Goal: Information Seeking & Learning: Learn about a topic

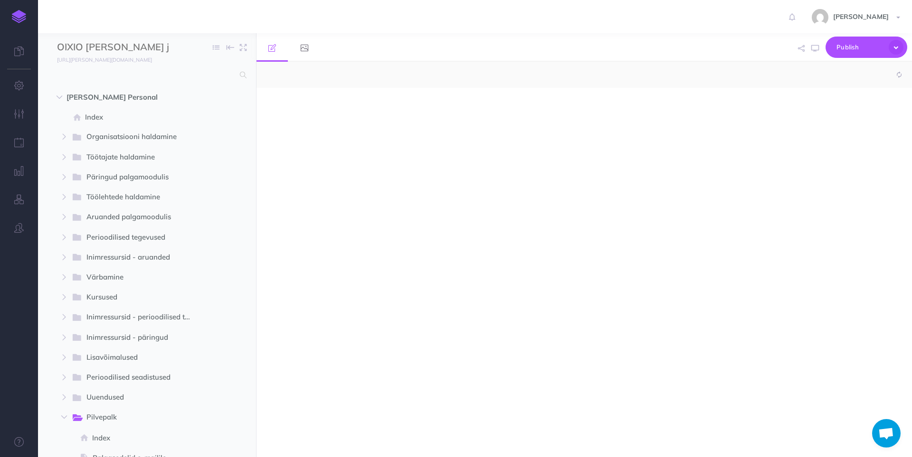
select select "null"
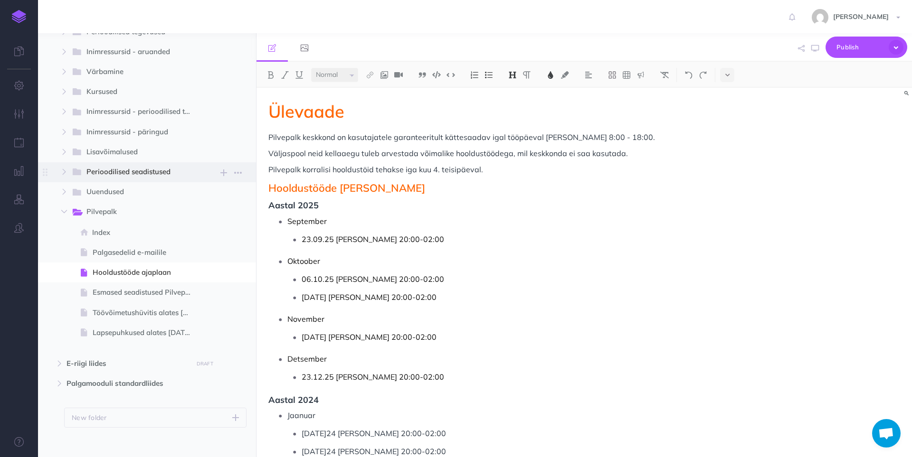
scroll to position [214, 0]
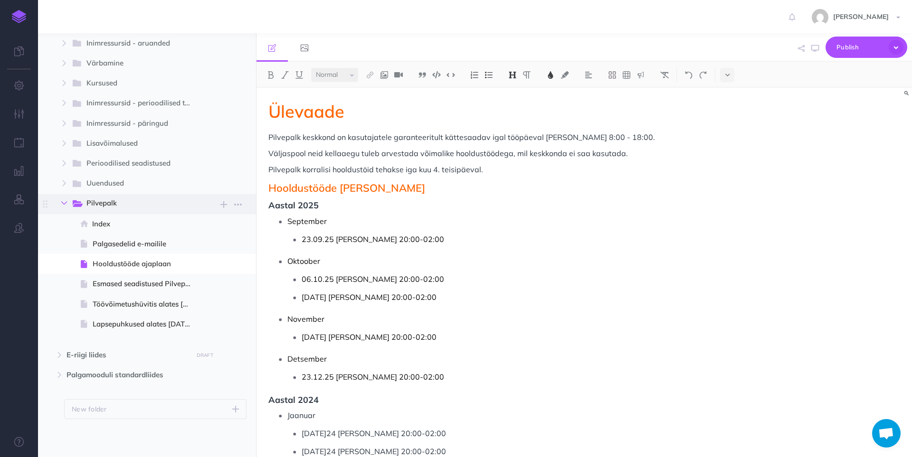
click at [63, 199] on button "button" at bounding box center [64, 203] width 17 height 11
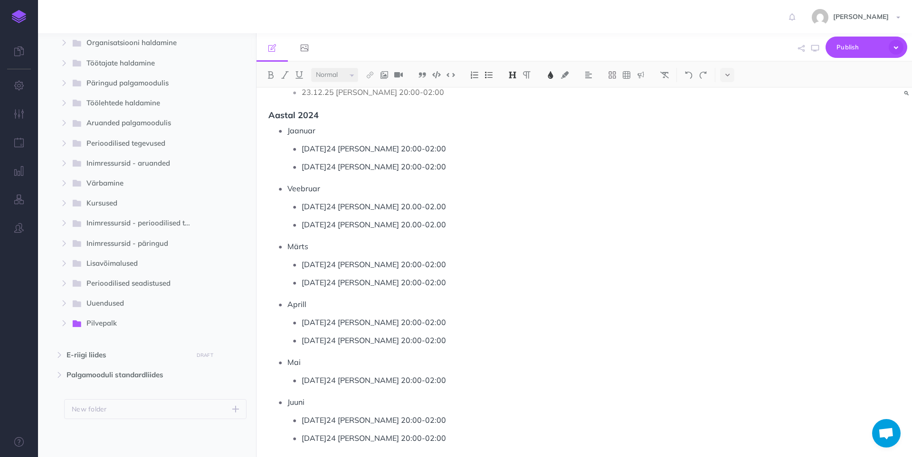
scroll to position [0, 0]
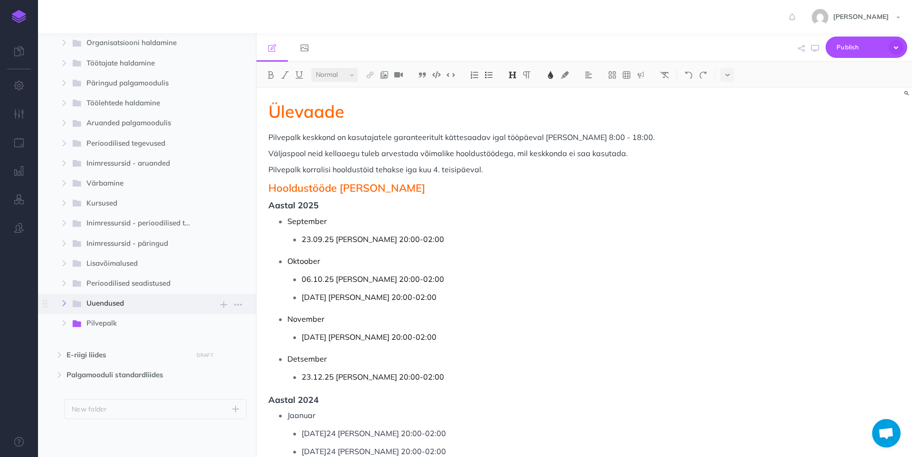
click at [64, 304] on icon "button" at bounding box center [64, 304] width 6 height 6
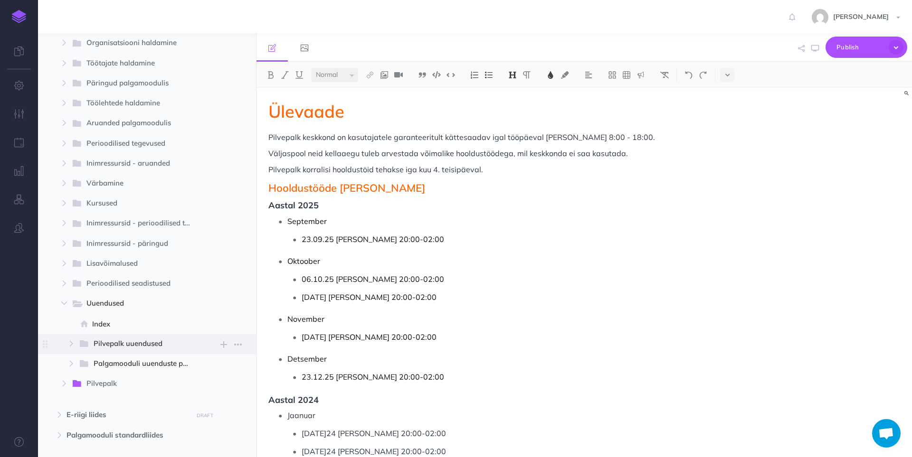
click at [143, 342] on span "Pilvepalk uuendused" at bounding box center [139, 344] width 91 height 12
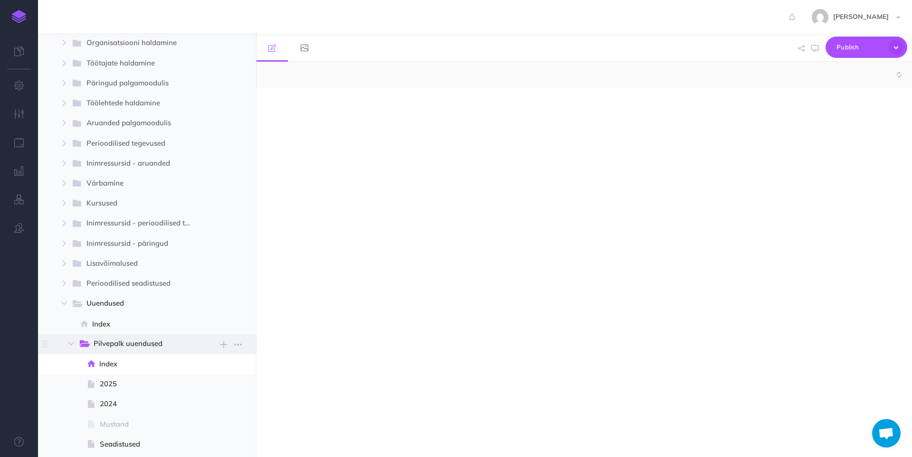
select select "null"
click at [150, 384] on span "2025" at bounding box center [149, 384] width 99 height 11
select select "null"
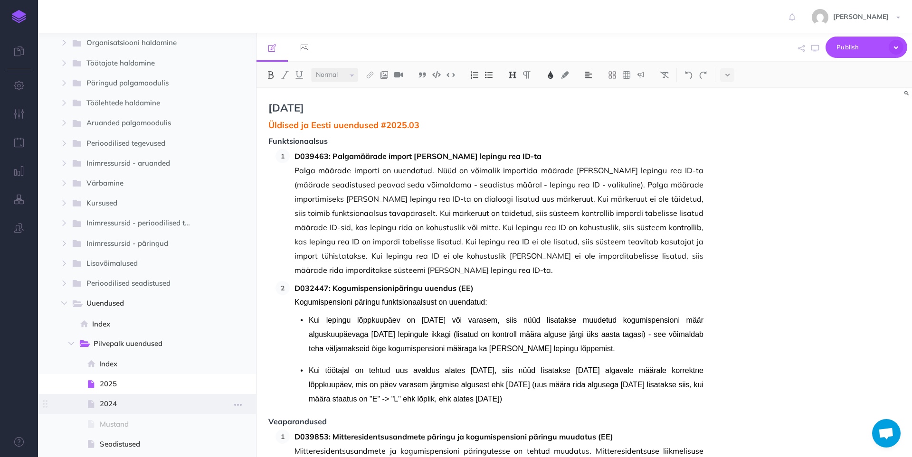
click at [152, 402] on span "2024" at bounding box center [149, 404] width 99 height 11
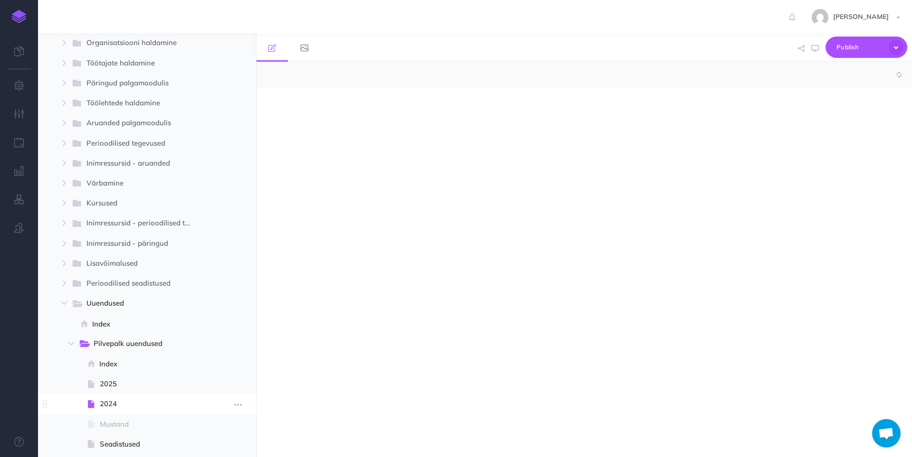
select select "null"
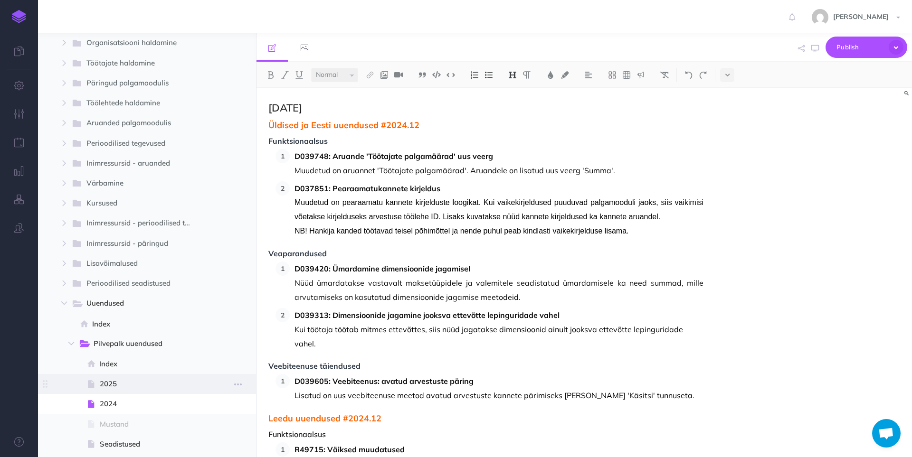
click at [152, 383] on span "2025" at bounding box center [149, 384] width 99 height 11
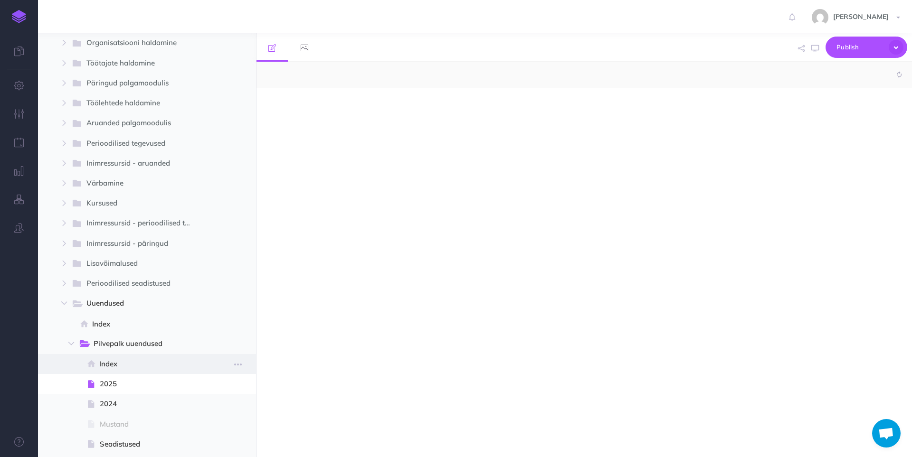
select select "null"
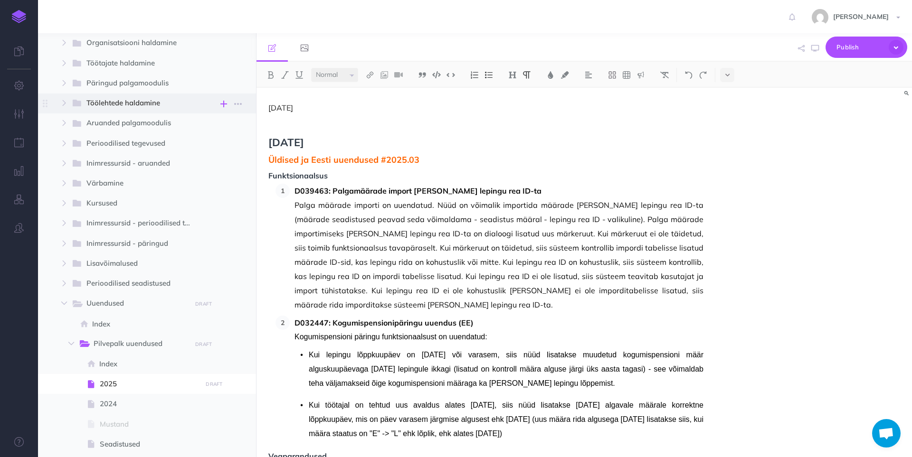
drag, startPoint x: 291, startPoint y: 109, endPoint x: 218, endPoint y: 109, distance: 73.1
click at [218, 109] on div "OIXIO Palk juhend Collapse all Expand all Expand to root folders https://palk-p…" at bounding box center [475, 245] width 874 height 424
drag, startPoint x: 327, startPoint y: 142, endPoint x: 258, endPoint y: 137, distance: 69.0
copy span "Märts 2025"
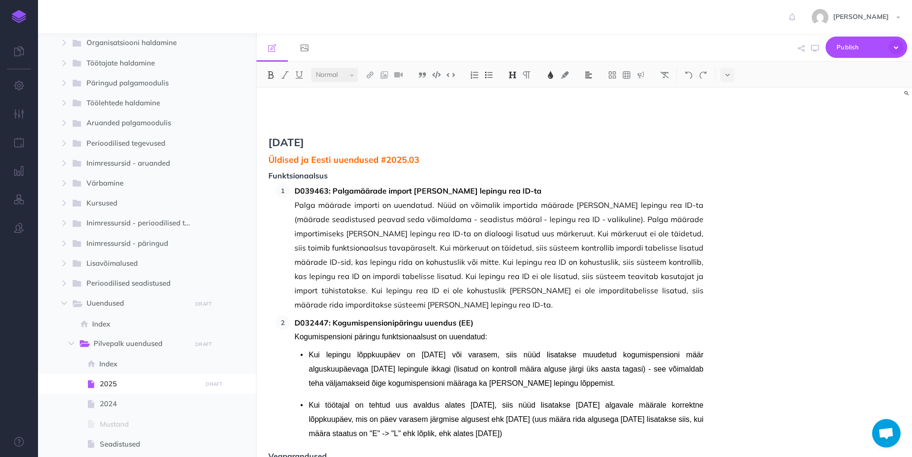
click at [274, 102] on p at bounding box center [485, 107] width 435 height 11
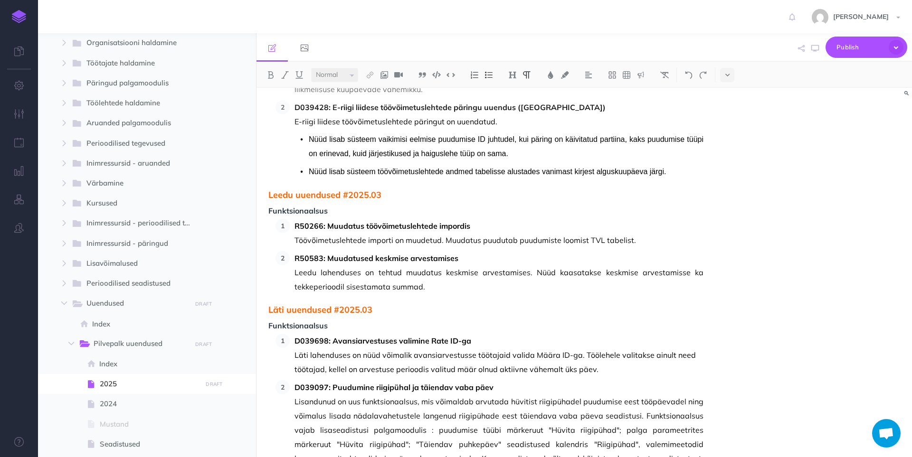
scroll to position [475, 0]
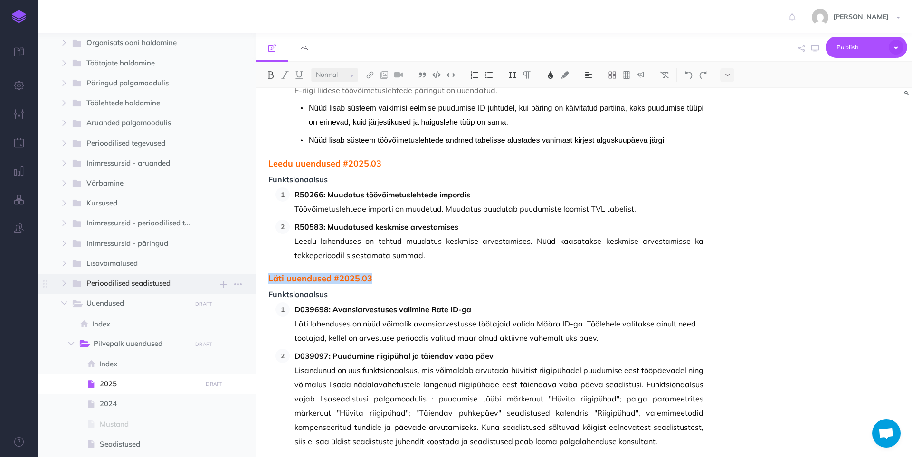
drag, startPoint x: 376, startPoint y: 278, endPoint x: 255, endPoint y: 274, distance: 120.7
click at [255, 274] on div "OIXIO Palk juhend Collapse all Expand all Expand to root folders https://palk-p…" at bounding box center [475, 245] width 874 height 424
copy span "Läti uuendused #2025.03"
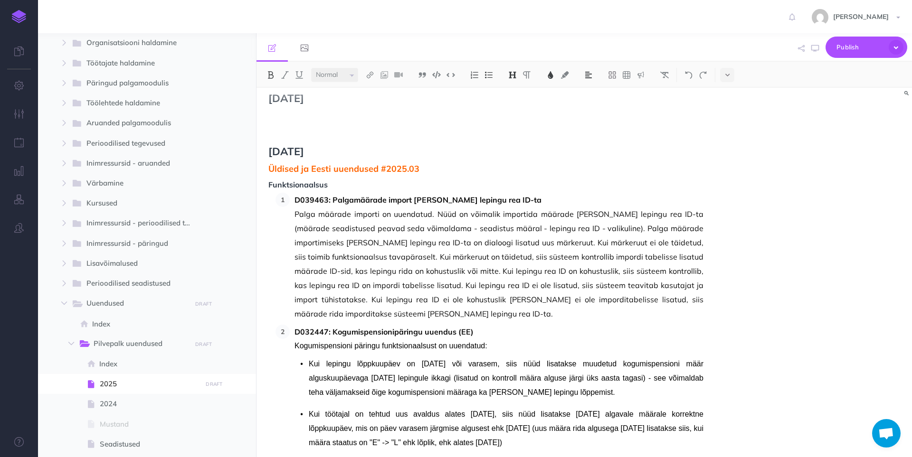
scroll to position [0, 0]
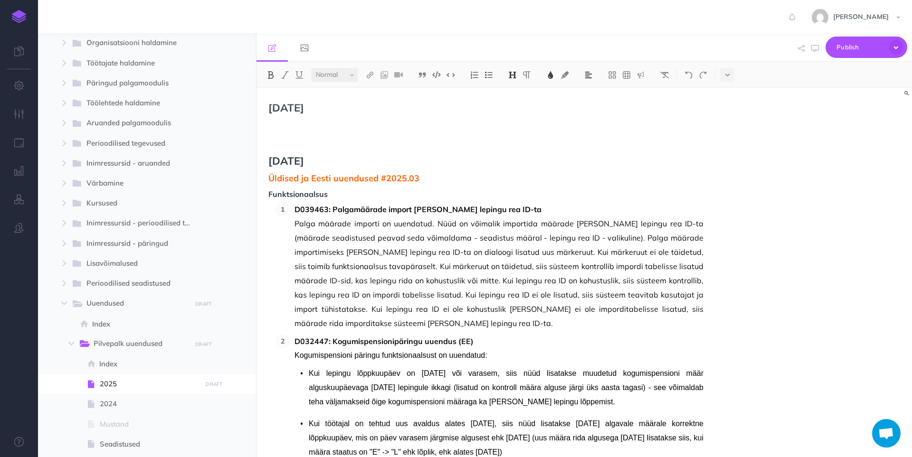
click at [274, 126] on p at bounding box center [485, 126] width 435 height 11
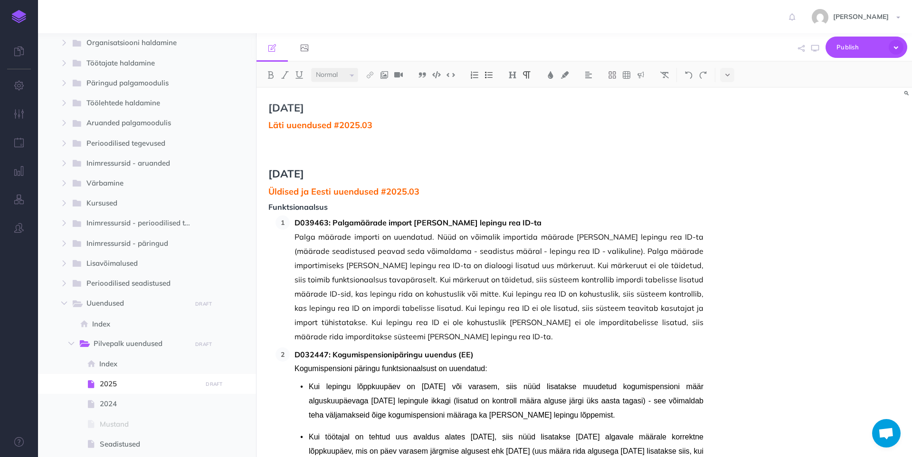
drag, startPoint x: 333, startPoint y: 159, endPoint x: 285, endPoint y: 154, distance: 48.2
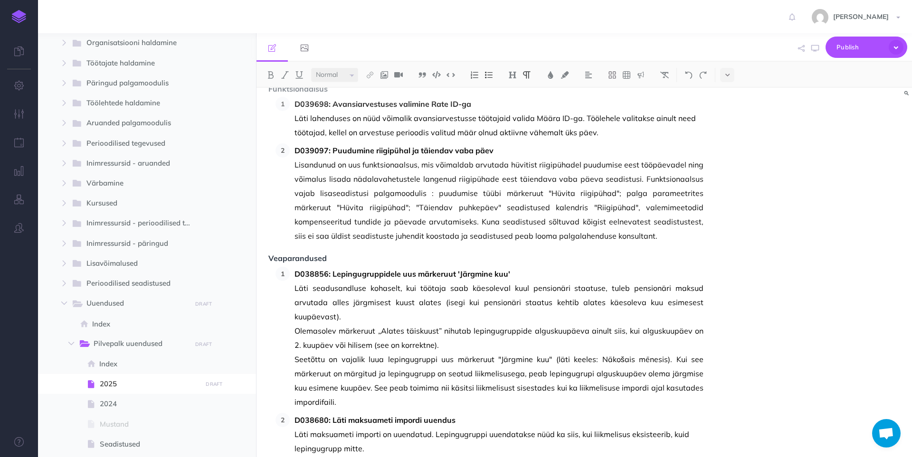
scroll to position [712, 0]
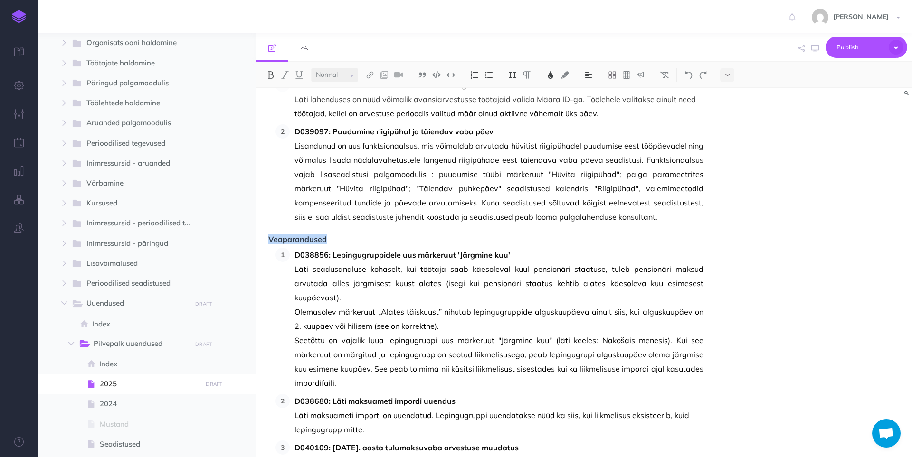
drag, startPoint x: 332, startPoint y: 243, endPoint x: 264, endPoint y: 240, distance: 68.4
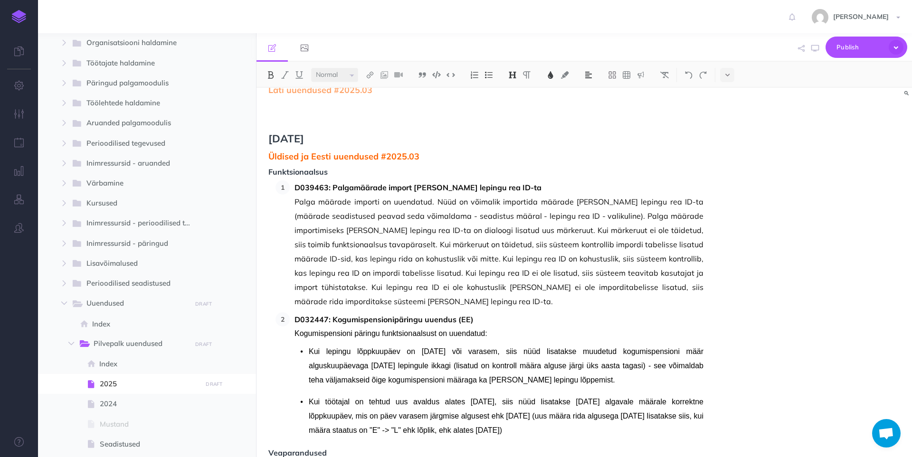
scroll to position [0, 0]
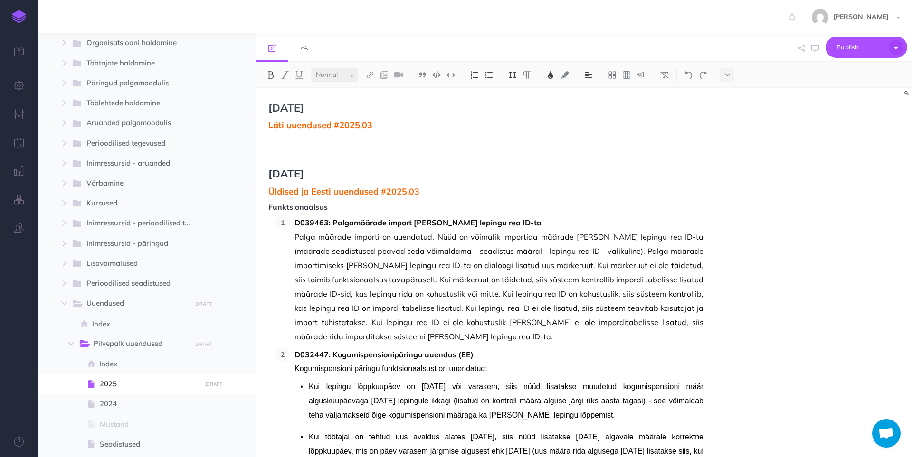
drag, startPoint x: 266, startPoint y: 149, endPoint x: 276, endPoint y: 149, distance: 10.4
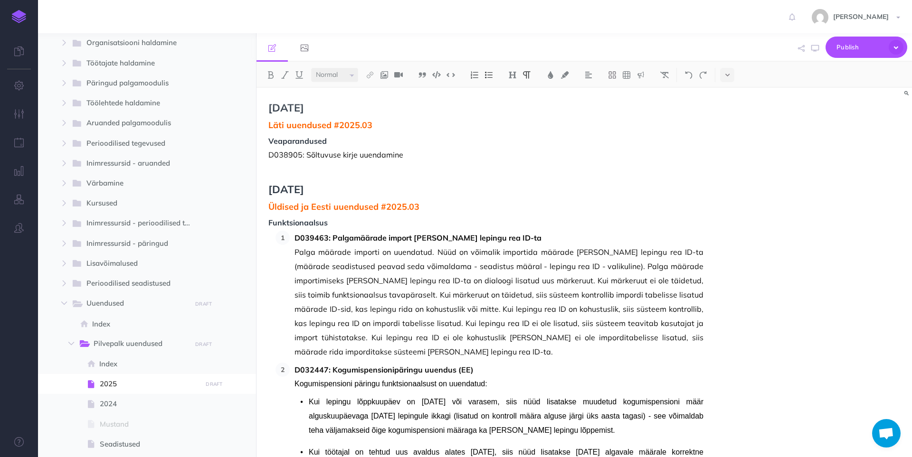
click at [338, 166] on p at bounding box center [485, 170] width 435 height 11
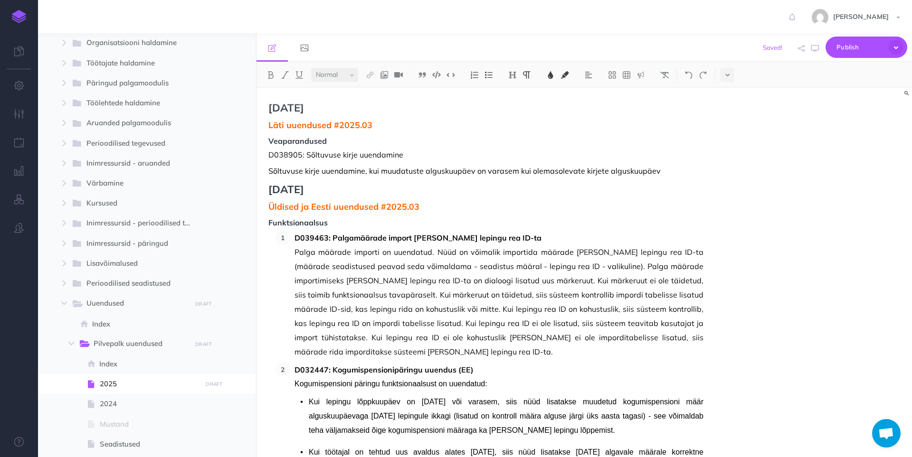
click at [357, 150] on p "D038905: Sõltuvuse kirje uuendamine" at bounding box center [485, 154] width 435 height 11
click at [455, 78] on img at bounding box center [474, 75] width 9 height 8
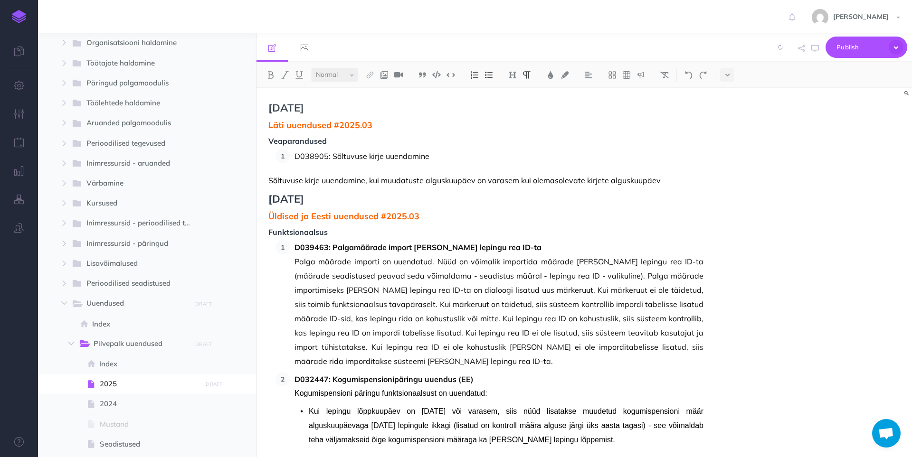
click at [270, 182] on span "Sõltuvuse kirje uuendamine, kui muudatuste alguskuupäev on varasem kui olemasol…" at bounding box center [464, 180] width 392 height 9
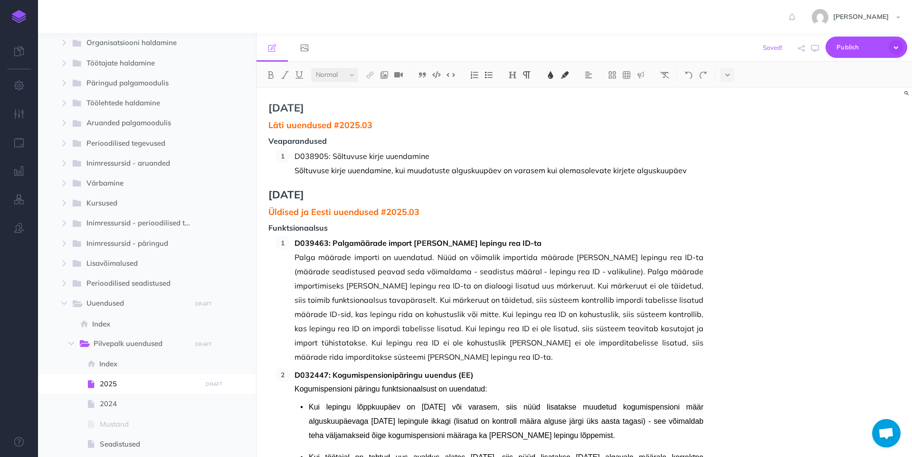
click at [455, 170] on p "Sõltuvuse kirje uuendamine, kui muudatuste alguskuupäev on varasem kui olemasol…" at bounding box center [498, 170] width 409 height 14
click at [377, 126] on span "Läti uuendused #2025.03" at bounding box center [485, 125] width 435 height 9
drag, startPoint x: 430, startPoint y: 160, endPoint x: 291, endPoint y: 151, distance: 139.4
click at [291, 151] on li "D038905: Sõltuvuse kirje uuendamine Sõltuvuse kirje uuendamine, kui muudatuste …" at bounding box center [497, 163] width 414 height 28
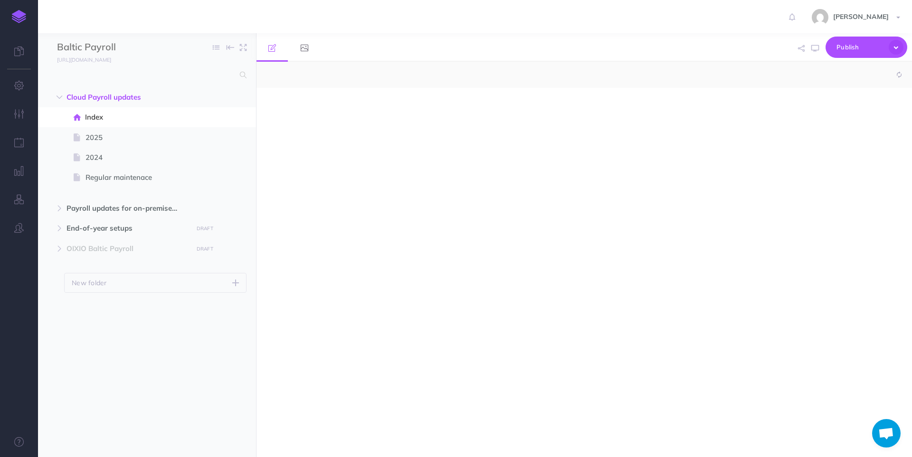
select select "null"
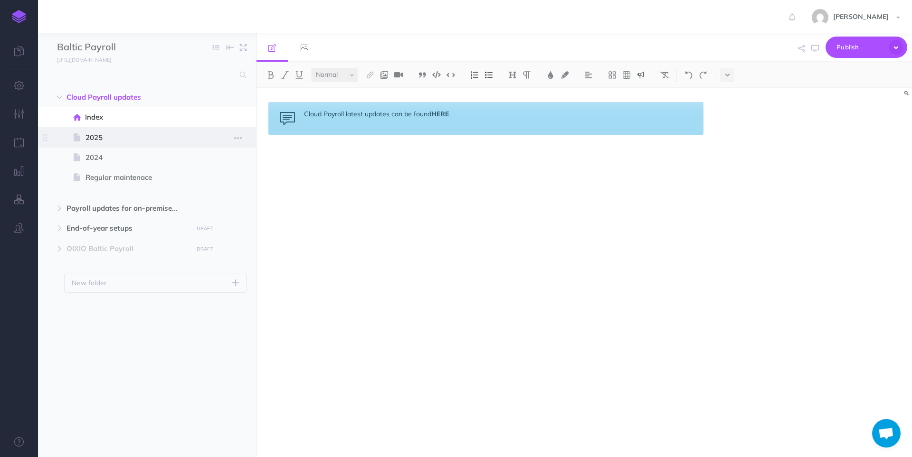
click at [94, 142] on span "2025" at bounding box center [142, 137] width 114 height 11
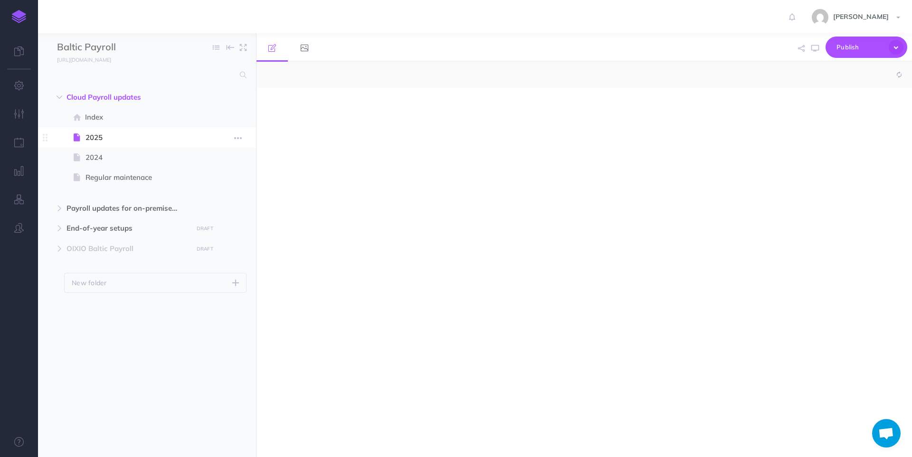
select select "null"
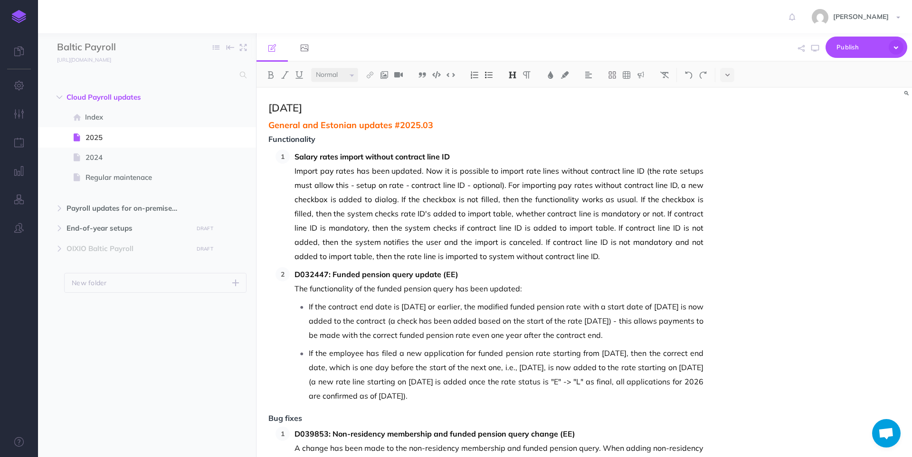
click at [272, 109] on h2 "[DATE]" at bounding box center [485, 107] width 435 height 11
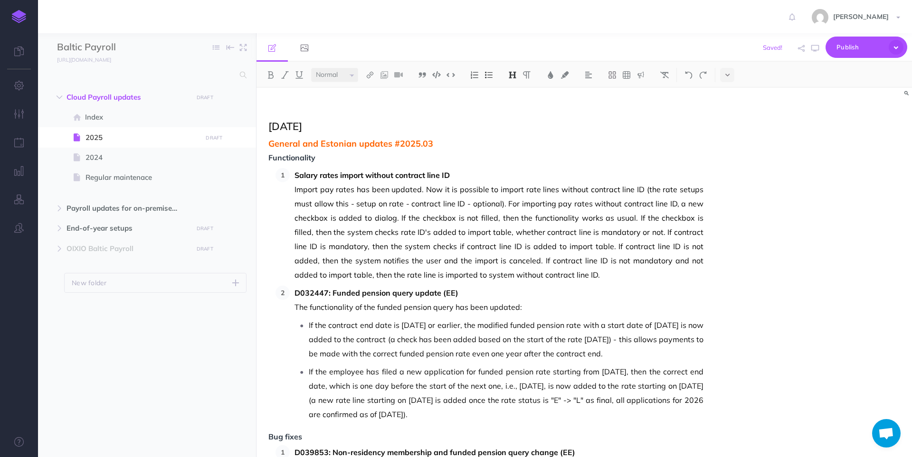
copy h2 "[DATE]"
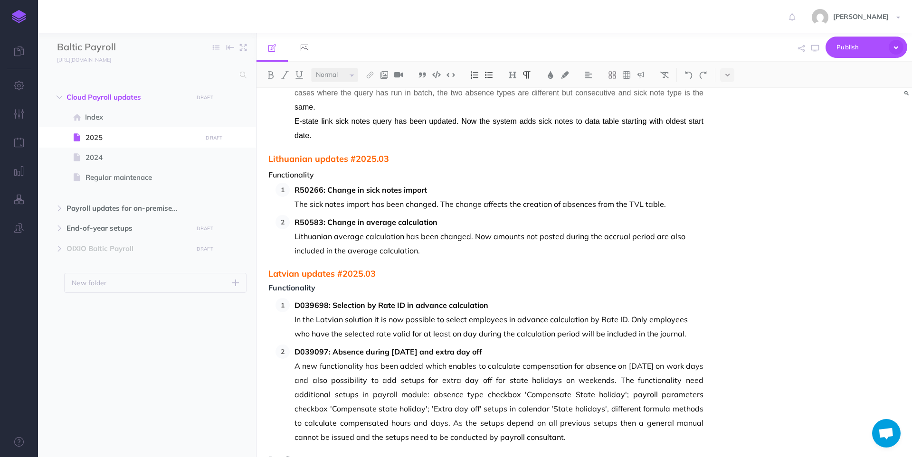
scroll to position [475, 0]
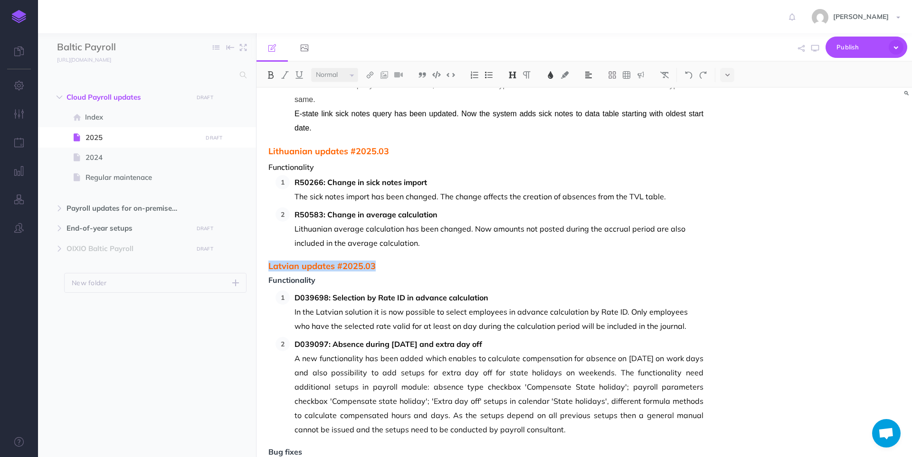
drag, startPoint x: 385, startPoint y: 253, endPoint x: 266, endPoint y: 251, distance: 118.8
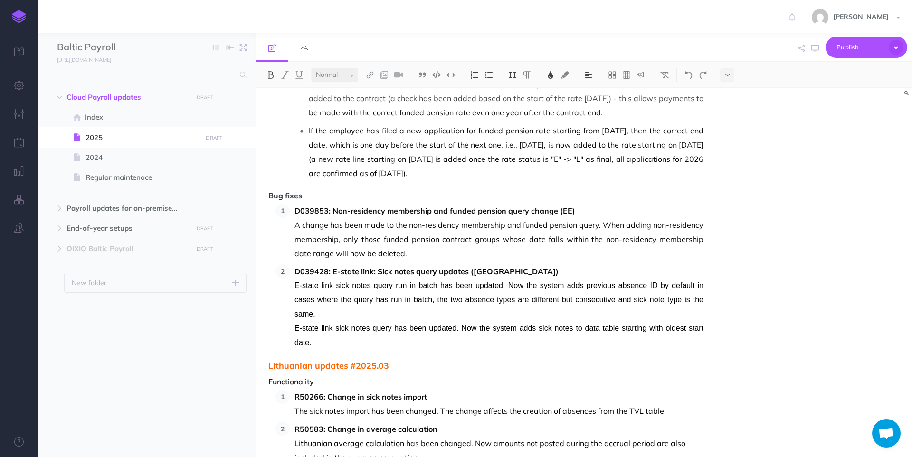
scroll to position [0, 0]
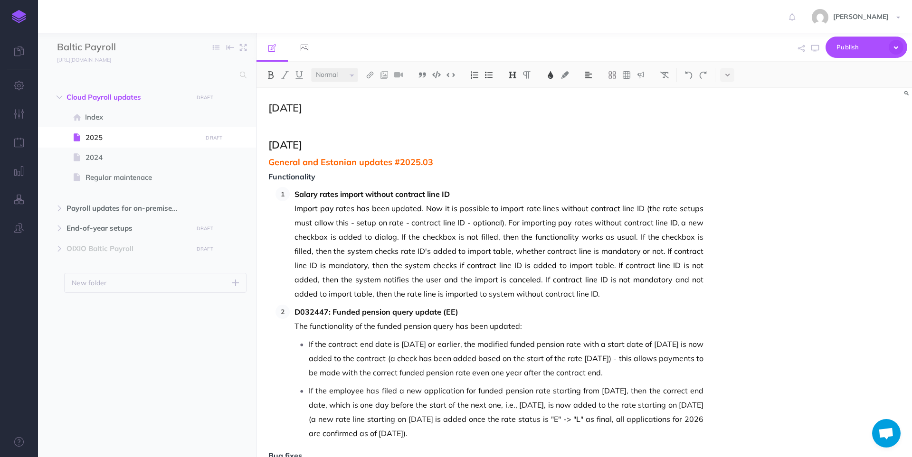
click at [275, 123] on p at bounding box center [485, 126] width 435 height 11
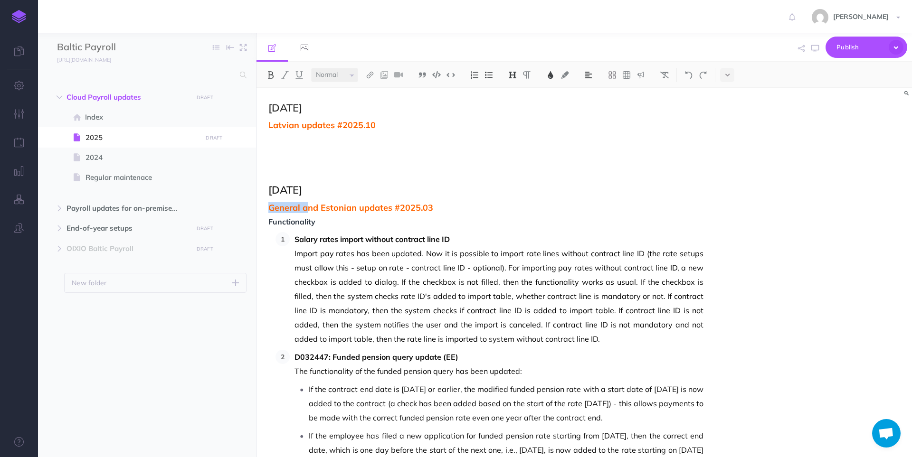
drag, startPoint x: 310, startPoint y: 201, endPoint x: 261, endPoint y: 196, distance: 49.7
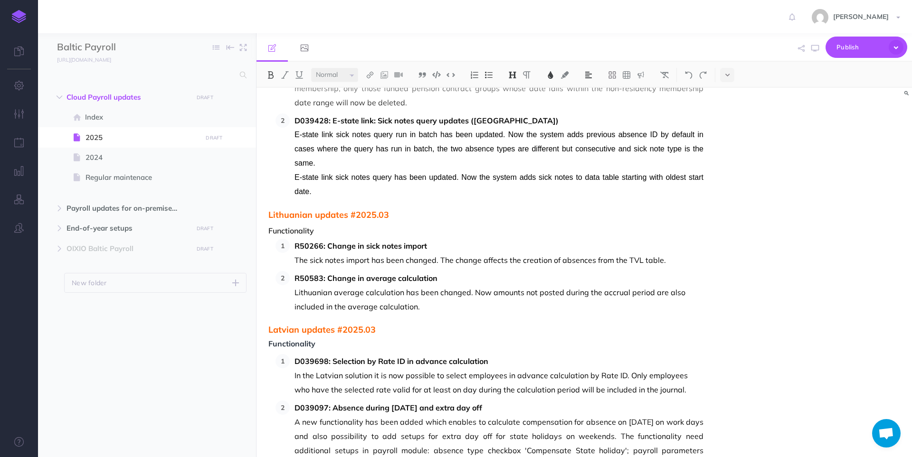
scroll to position [665, 0]
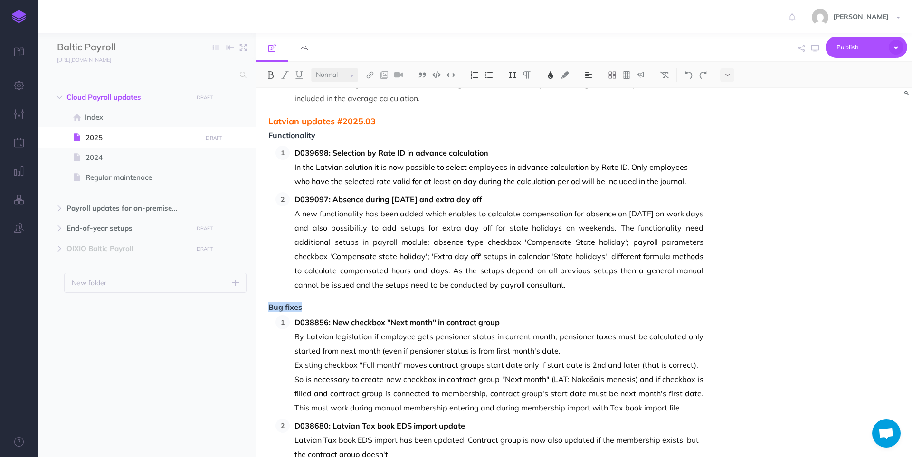
drag, startPoint x: 315, startPoint y: 293, endPoint x: 266, endPoint y: 288, distance: 49.2
copy span "Bug fixes"
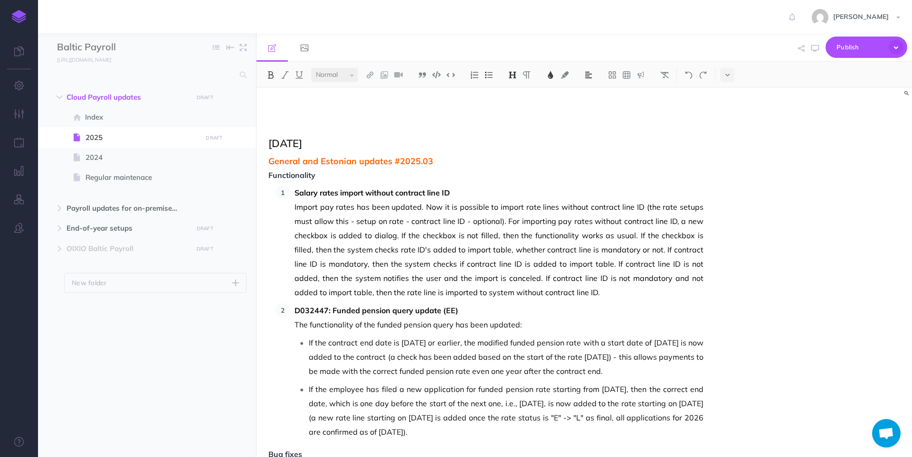
scroll to position [0, 0]
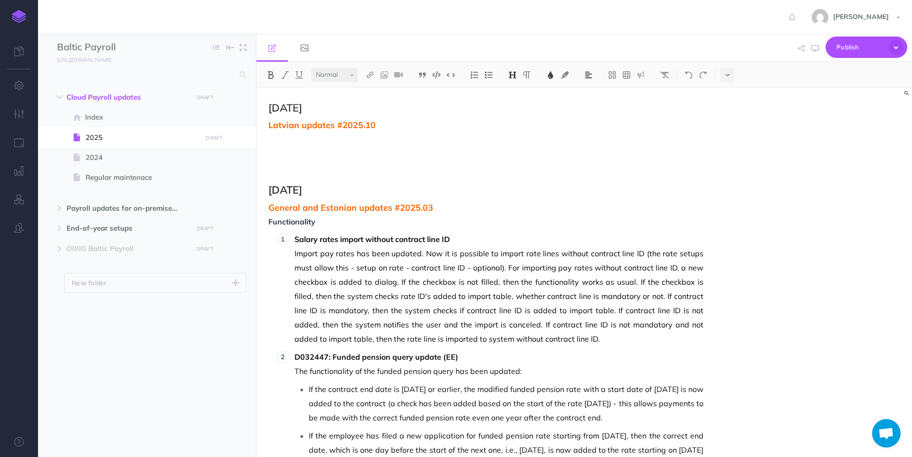
drag, startPoint x: 280, startPoint y: 141, endPoint x: 291, endPoint y: 142, distance: 11.5
click at [280, 141] on p at bounding box center [485, 138] width 435 height 11
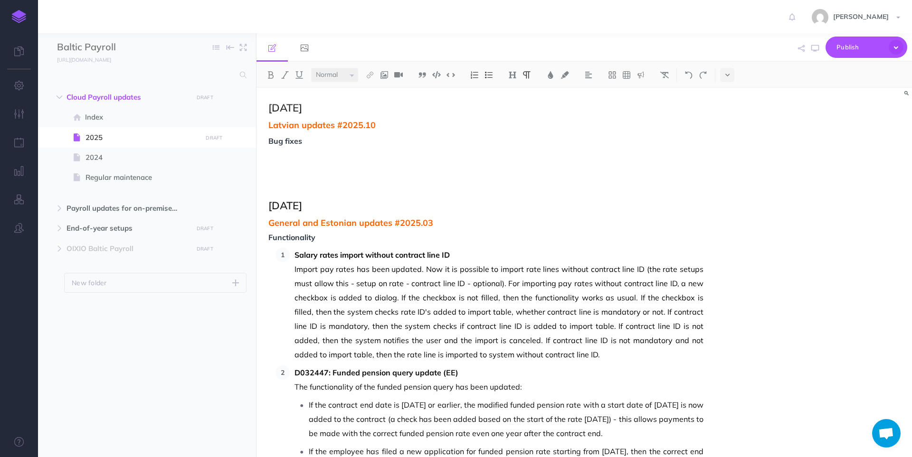
click at [475, 72] on img at bounding box center [474, 75] width 9 height 8
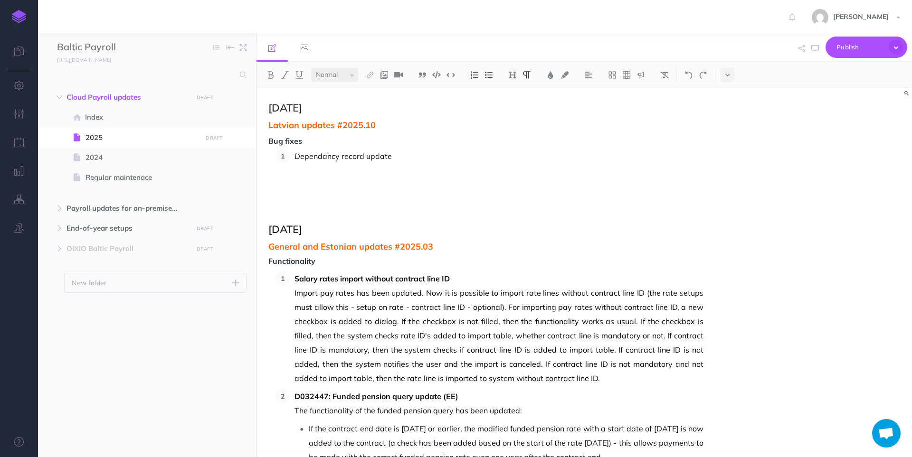
click at [423, 152] on p "Dependancy record update" at bounding box center [498, 156] width 409 height 14
click at [313, 167] on p at bounding box center [498, 170] width 409 height 14
click at [403, 153] on p "Dependancy record update" at bounding box center [498, 156] width 409 height 14
click at [296, 160] on p "Dependancy record update" at bounding box center [498, 156] width 409 height 14
click at [295, 158] on p "Dependancy record update" at bounding box center [498, 156] width 409 height 14
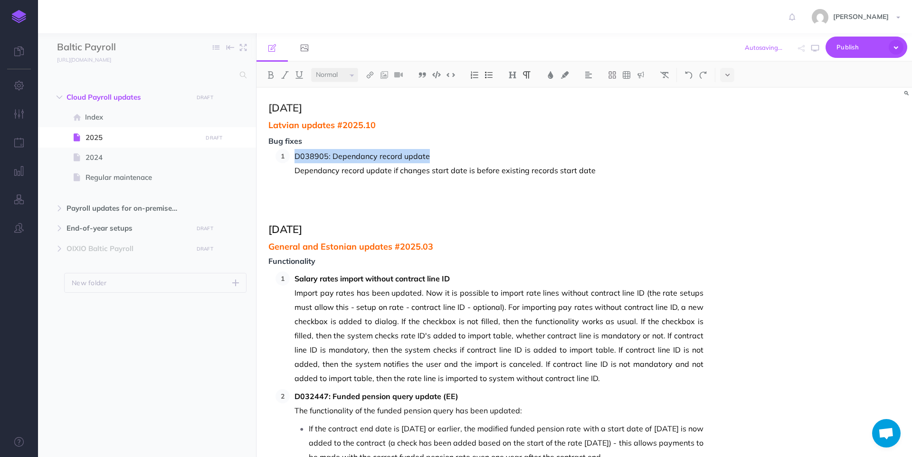
drag, startPoint x: 431, startPoint y: 158, endPoint x: 285, endPoint y: 161, distance: 146.8
click at [290, 161] on li "D038905: Dependancy record update Dependancy record update if changes start dat…" at bounding box center [497, 163] width 414 height 28
